Goal: Find specific page/section: Find specific page/section

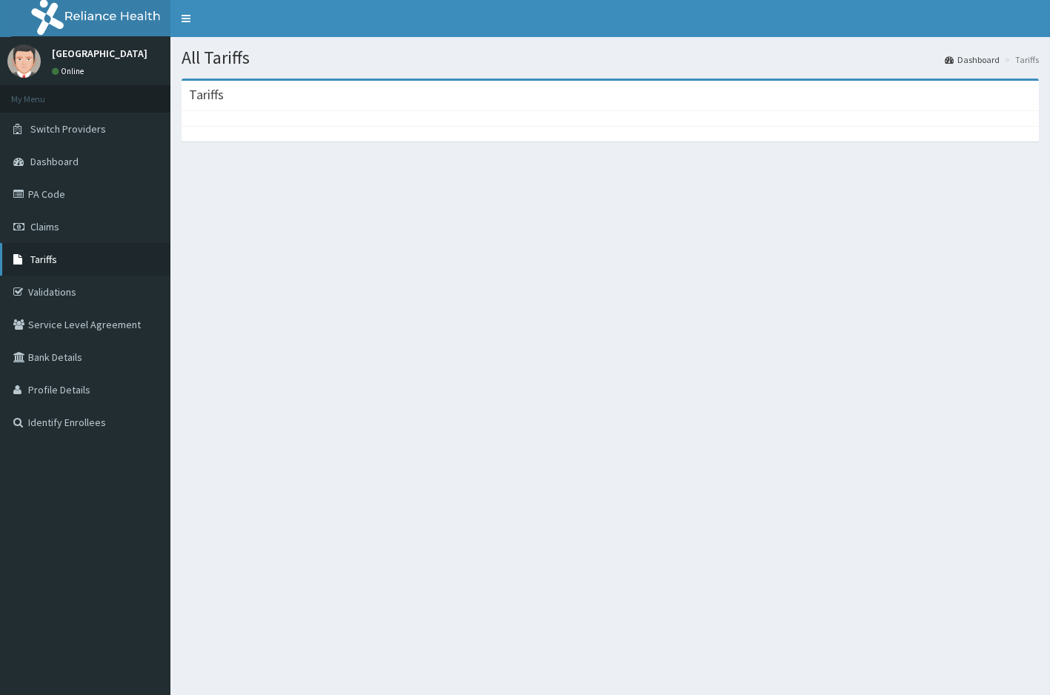
click at [42, 262] on span "Tariffs" at bounding box center [43, 259] width 27 height 13
click at [47, 261] on span "Tariffs" at bounding box center [43, 259] width 27 height 13
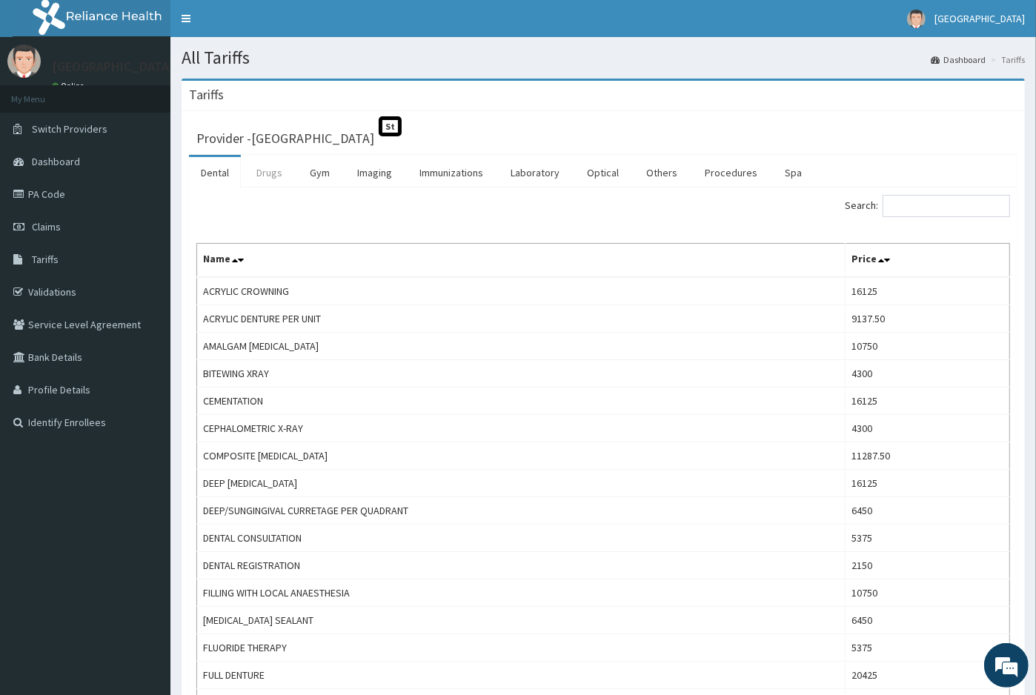
click at [268, 182] on link "Drugs" at bounding box center [270, 172] width 50 height 31
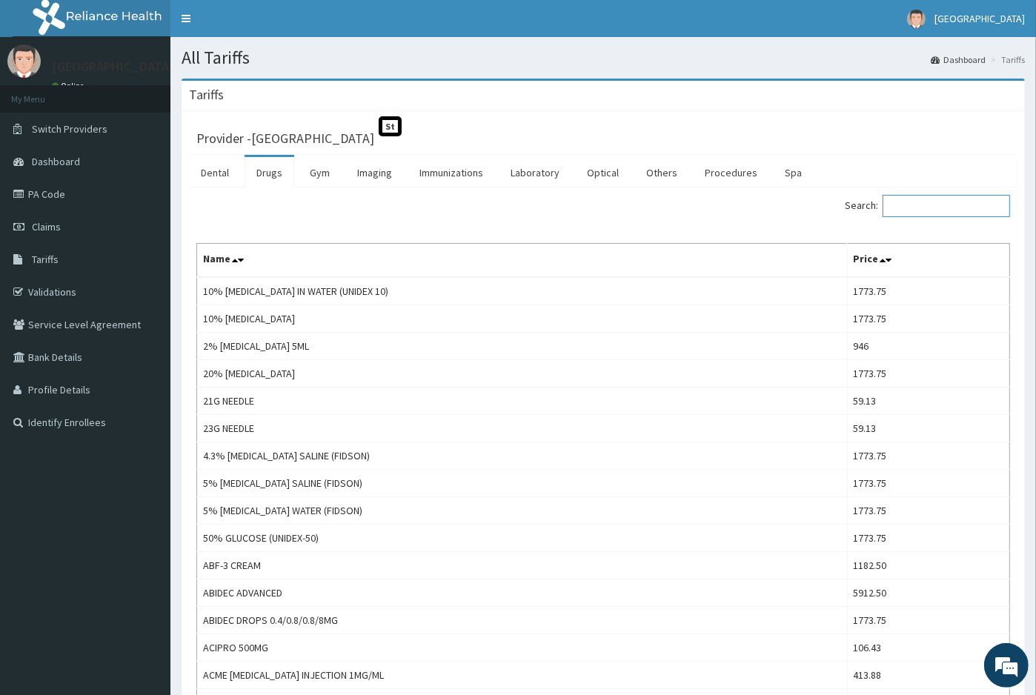
click at [943, 207] on input "Search:" at bounding box center [946, 206] width 127 height 22
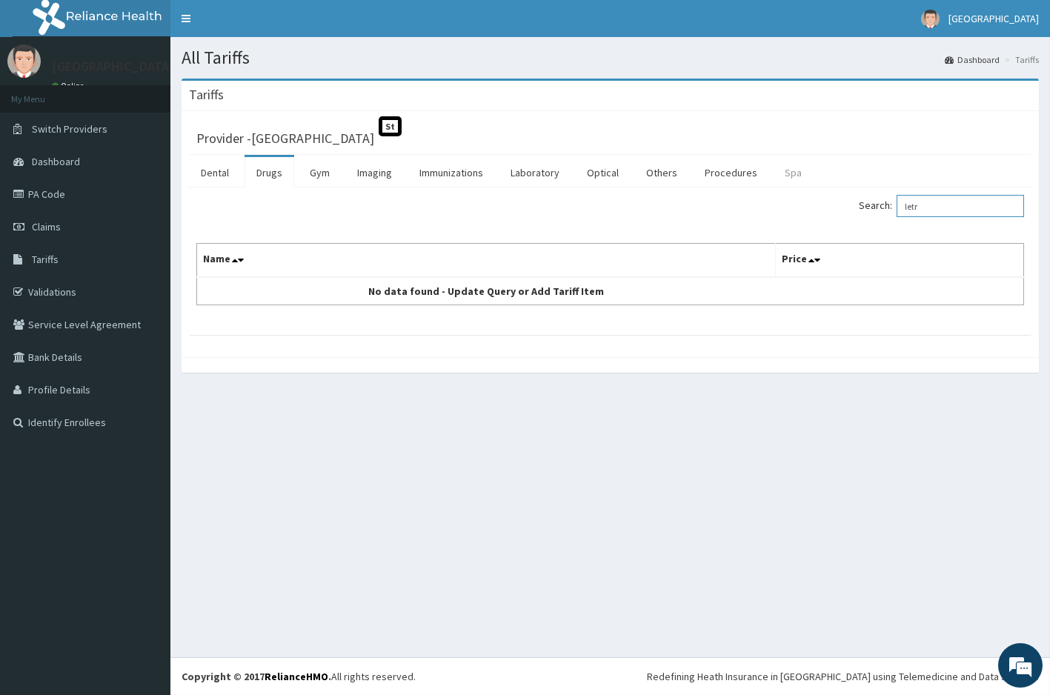
drag, startPoint x: 947, startPoint y: 203, endPoint x: 769, endPoint y: 180, distance: 179.3
click at [769, 180] on div "Dental Drugs Gym Imaging Immunizations Laboratory Optical Others Procedures Spa…" at bounding box center [610, 245] width 843 height 180
drag, startPoint x: 934, startPoint y: 203, endPoint x: 824, endPoint y: 179, distance: 113.1
click at [824, 179] on div "Dental Drugs Gym Imaging Immunizations Laboratory Optical Others Procedures Spa…" at bounding box center [610, 245] width 843 height 180
type input "primo"
